Goal: Communication & Community: Share content

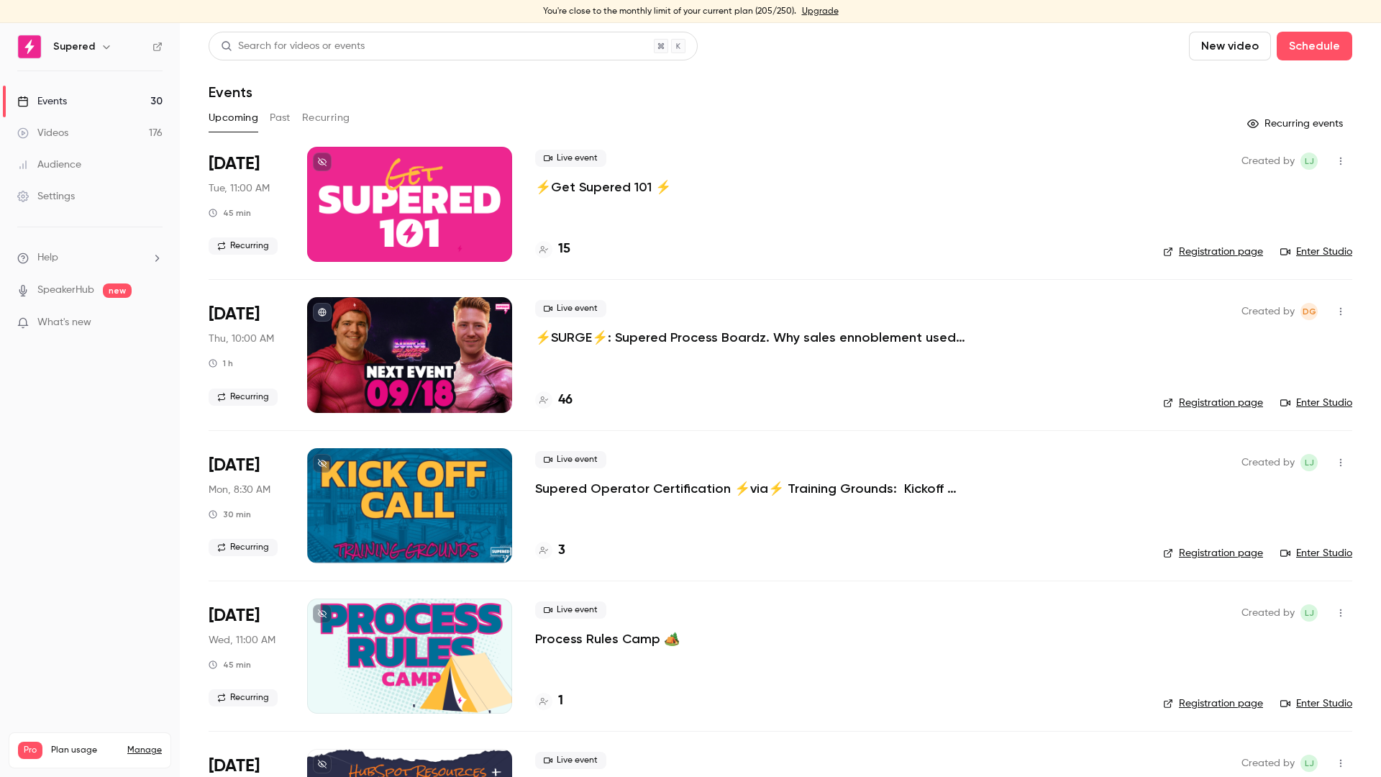
click at [642, 340] on p "⚡️SURGE⚡️: Supered Process Boardz. Why sales ennoblement used to feel hard" at bounding box center [751, 337] width 432 height 17
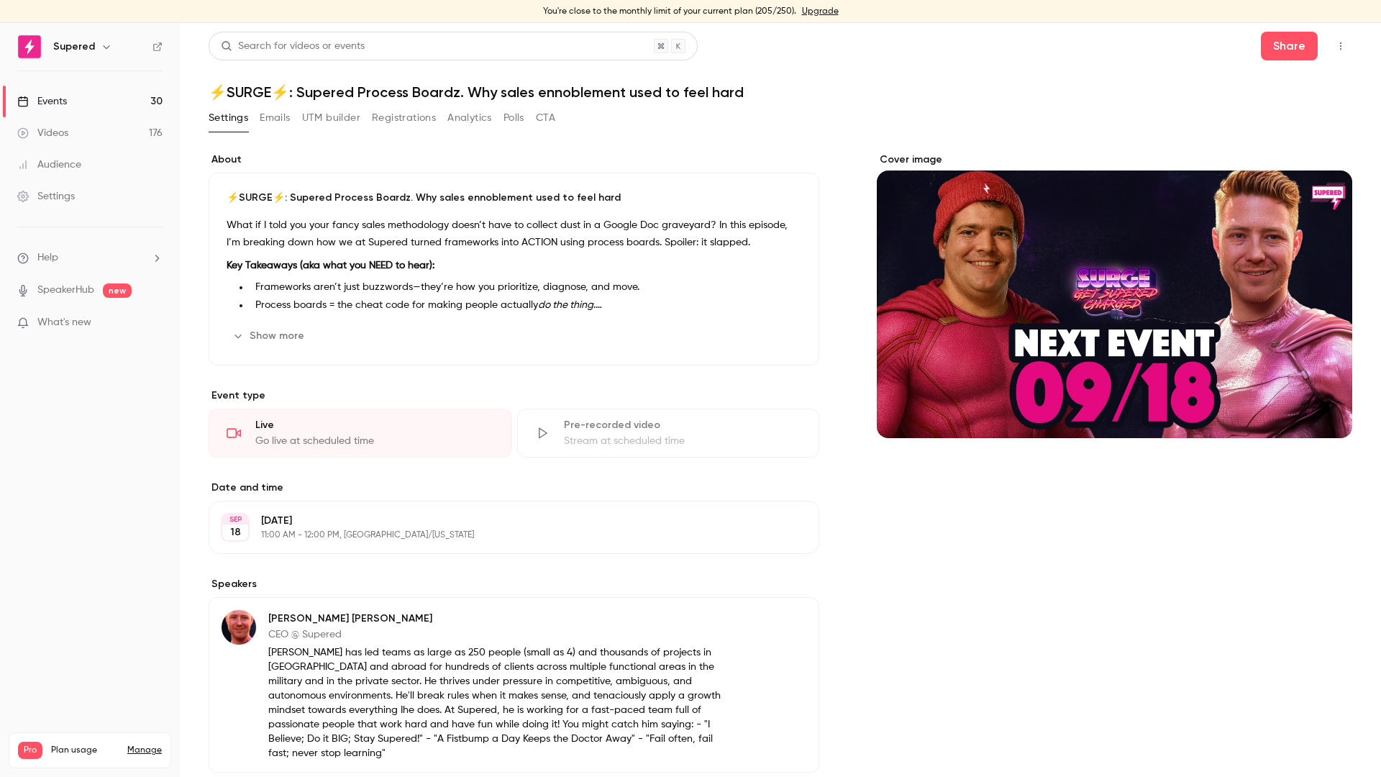
click at [1311, 42] on div "Share" at bounding box center [1306, 46] width 91 height 29
click at [1270, 58] on button "Share" at bounding box center [1289, 46] width 57 height 29
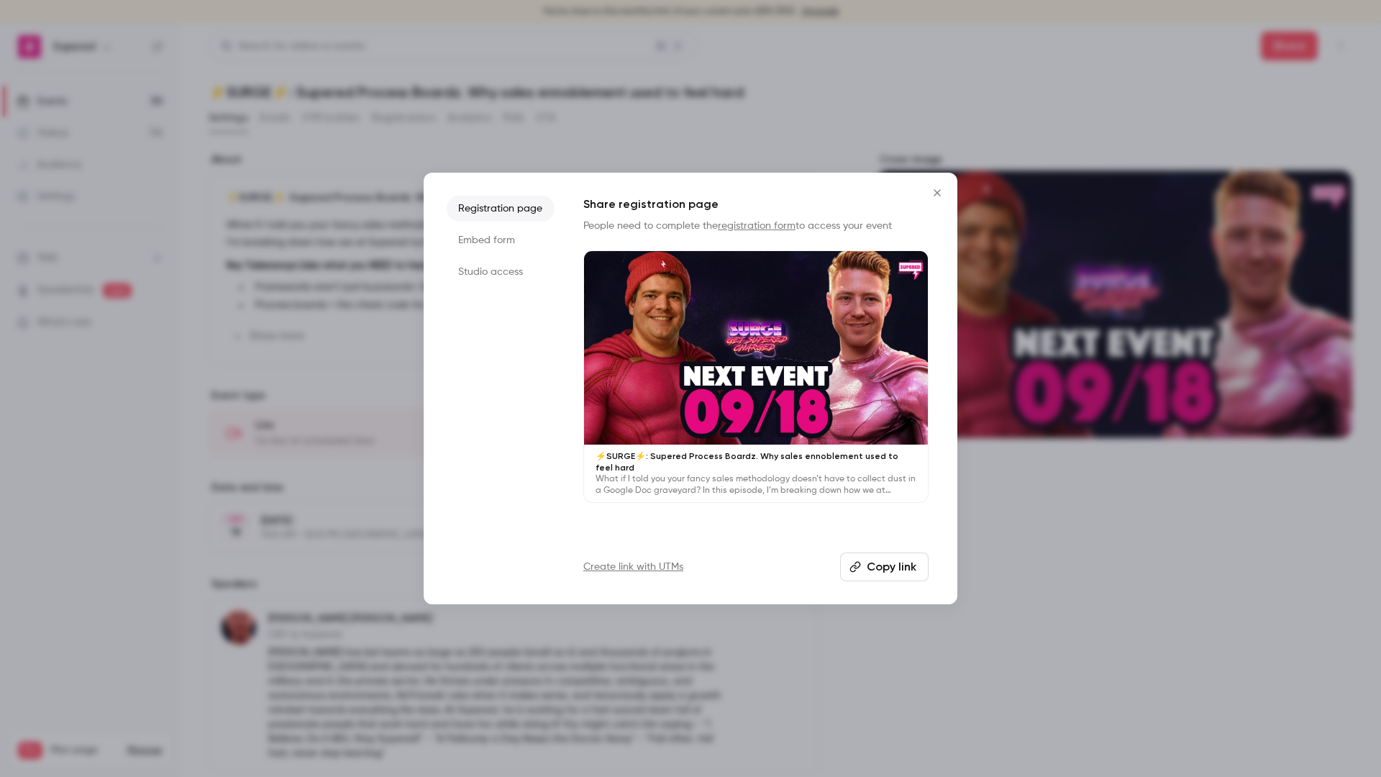
click at [875, 578] on button "Copy link" at bounding box center [884, 566] width 88 height 29
